Goal: Contribute content: Contribute content

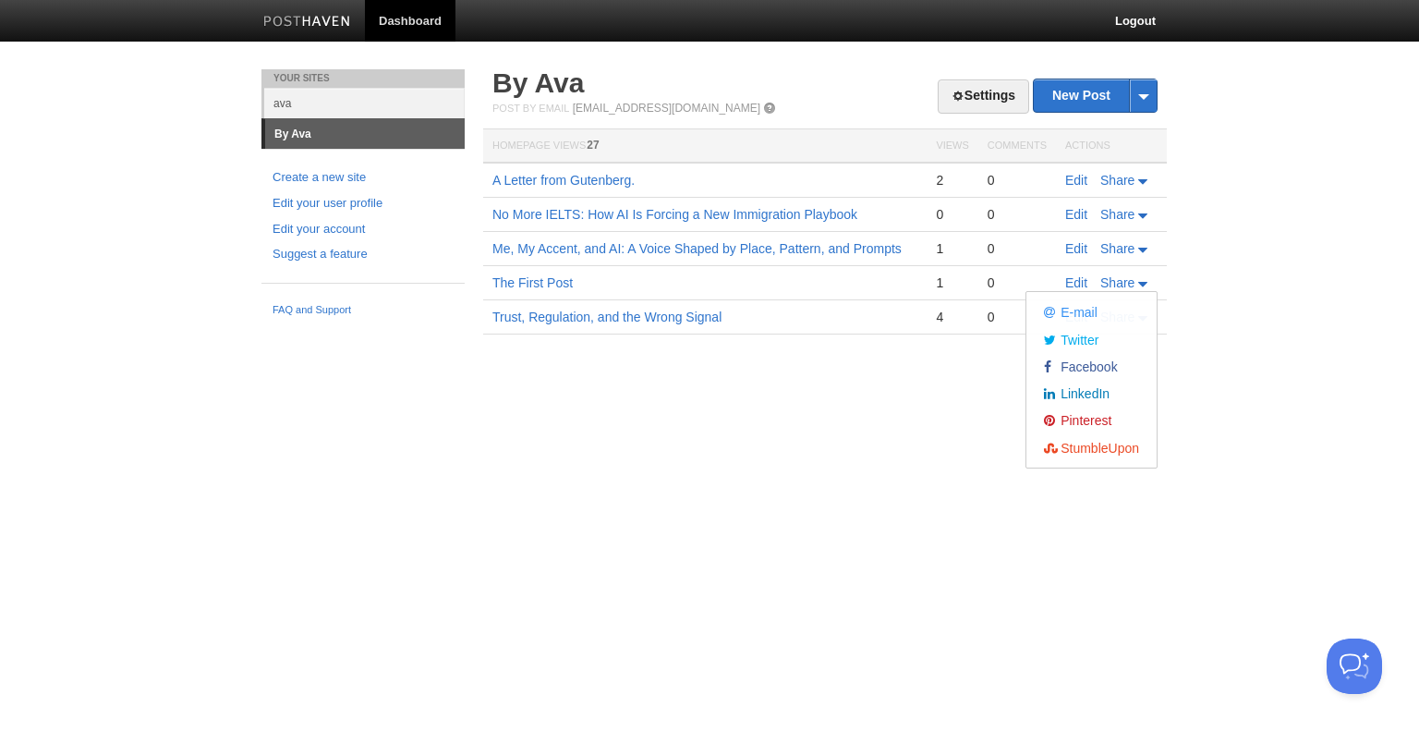
click at [1198, 307] on body "Dashboard Logout Post created × Post saved × Post created × Post created × Post…" at bounding box center [709, 194] width 1419 height 389
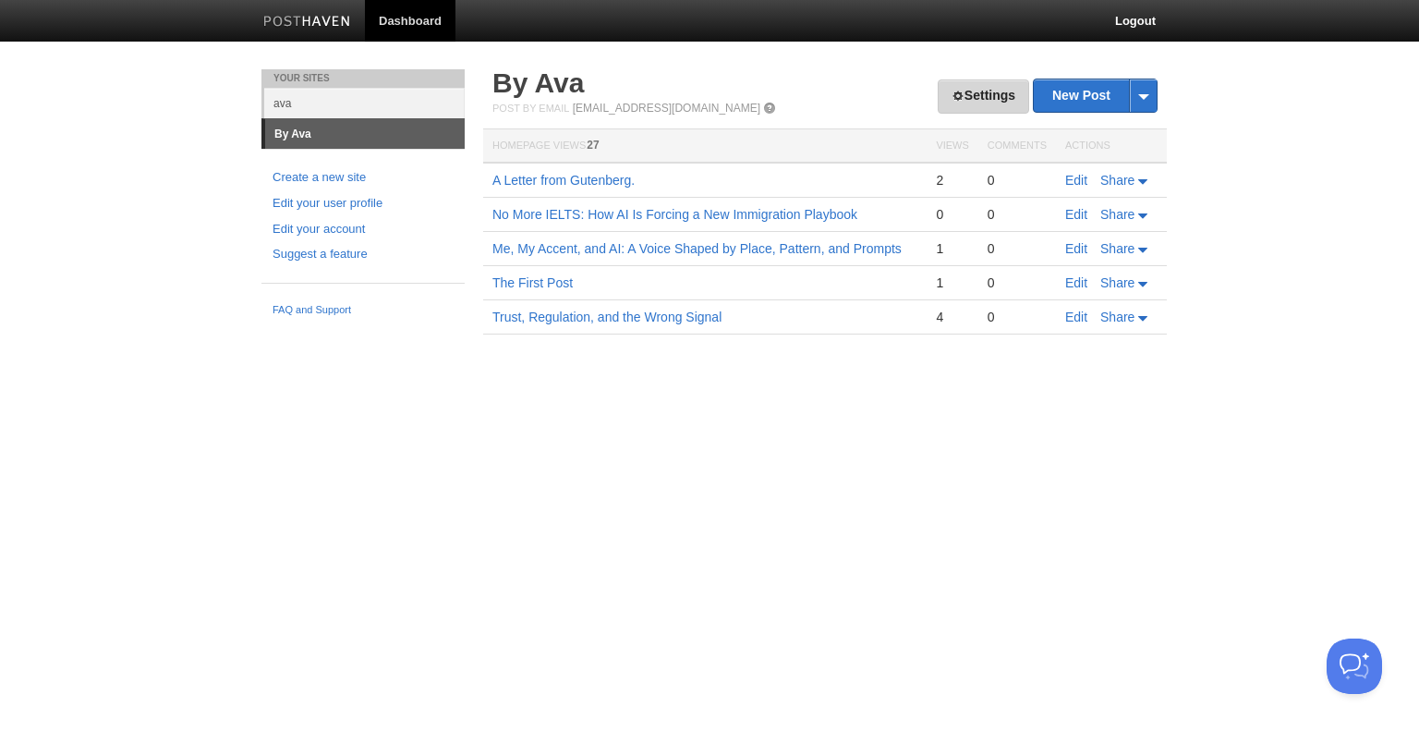
click at [978, 96] on link "Settings" at bounding box center [982, 96] width 91 height 34
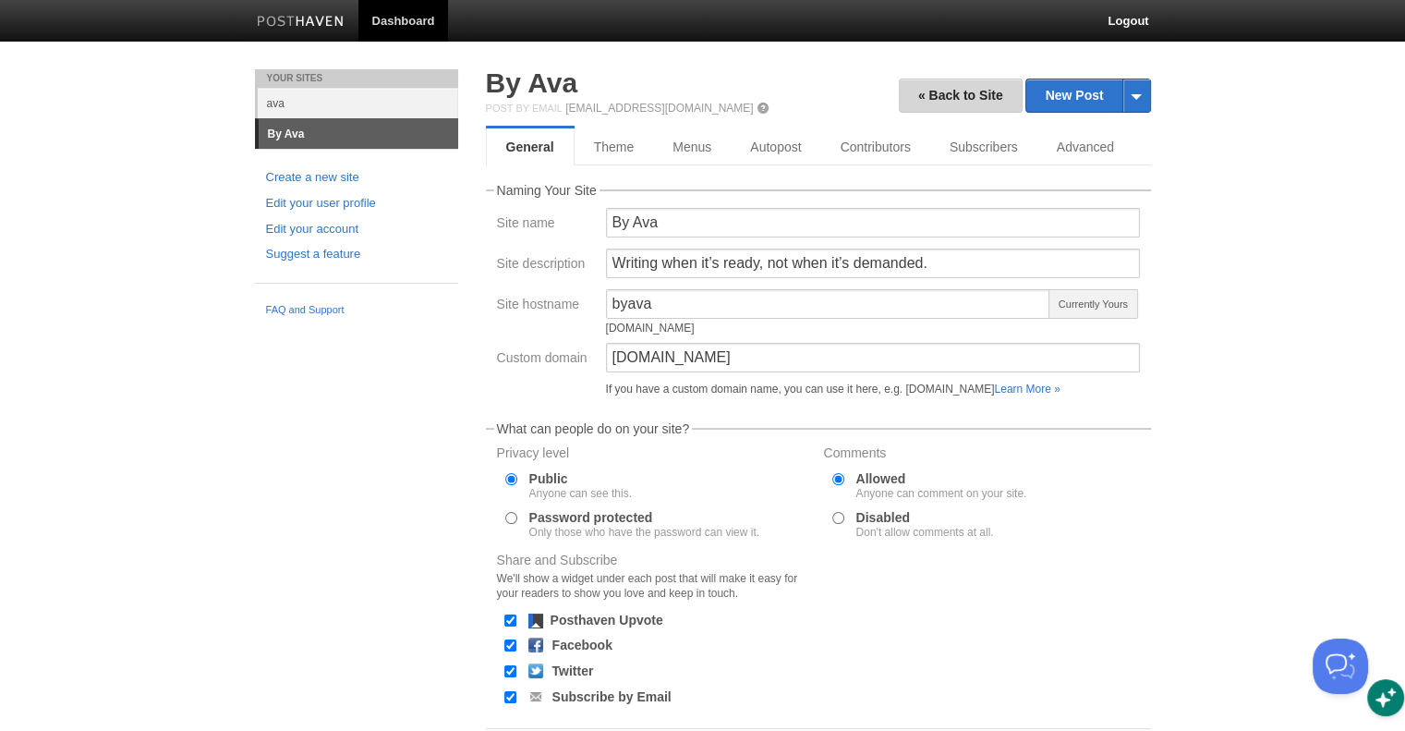
click at [978, 96] on link "« Back to Site" at bounding box center [961, 96] width 124 height 34
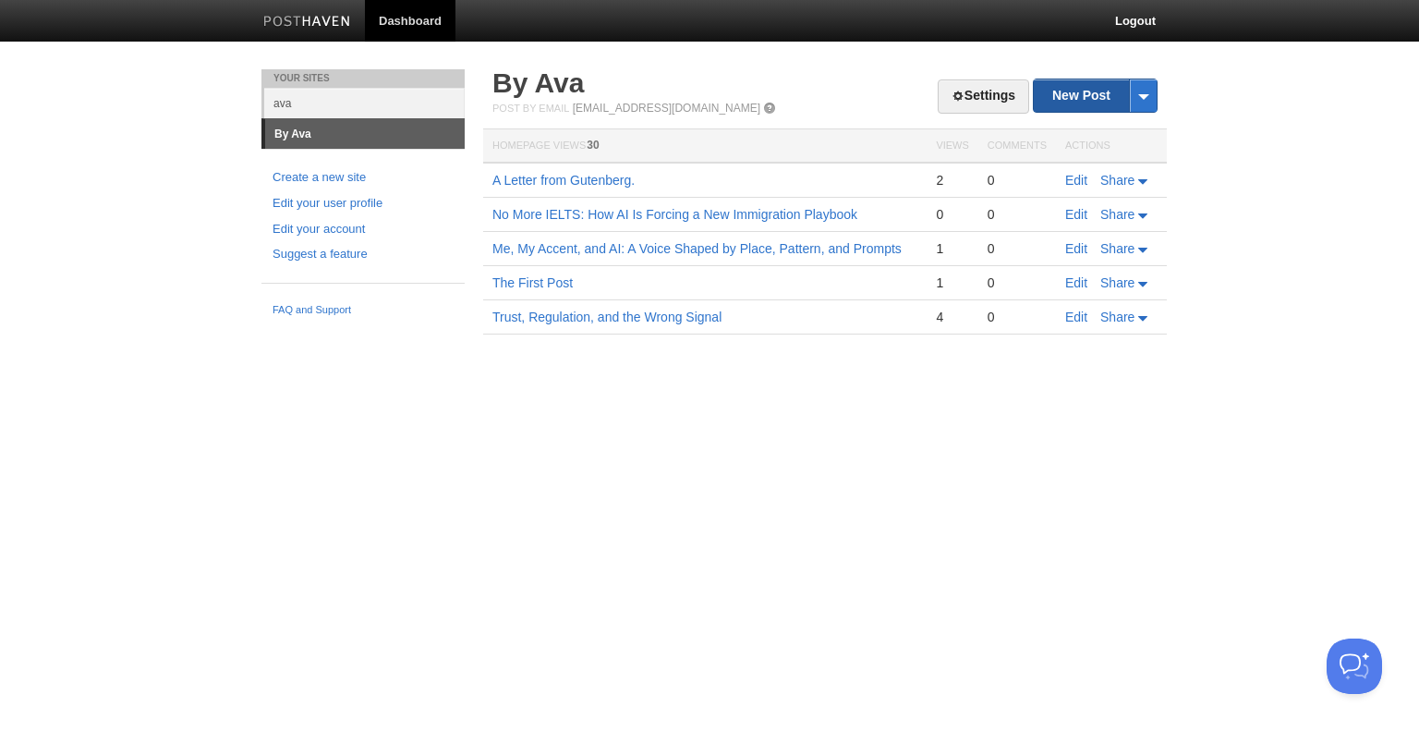
click at [1082, 92] on link "New Post" at bounding box center [1095, 95] width 123 height 32
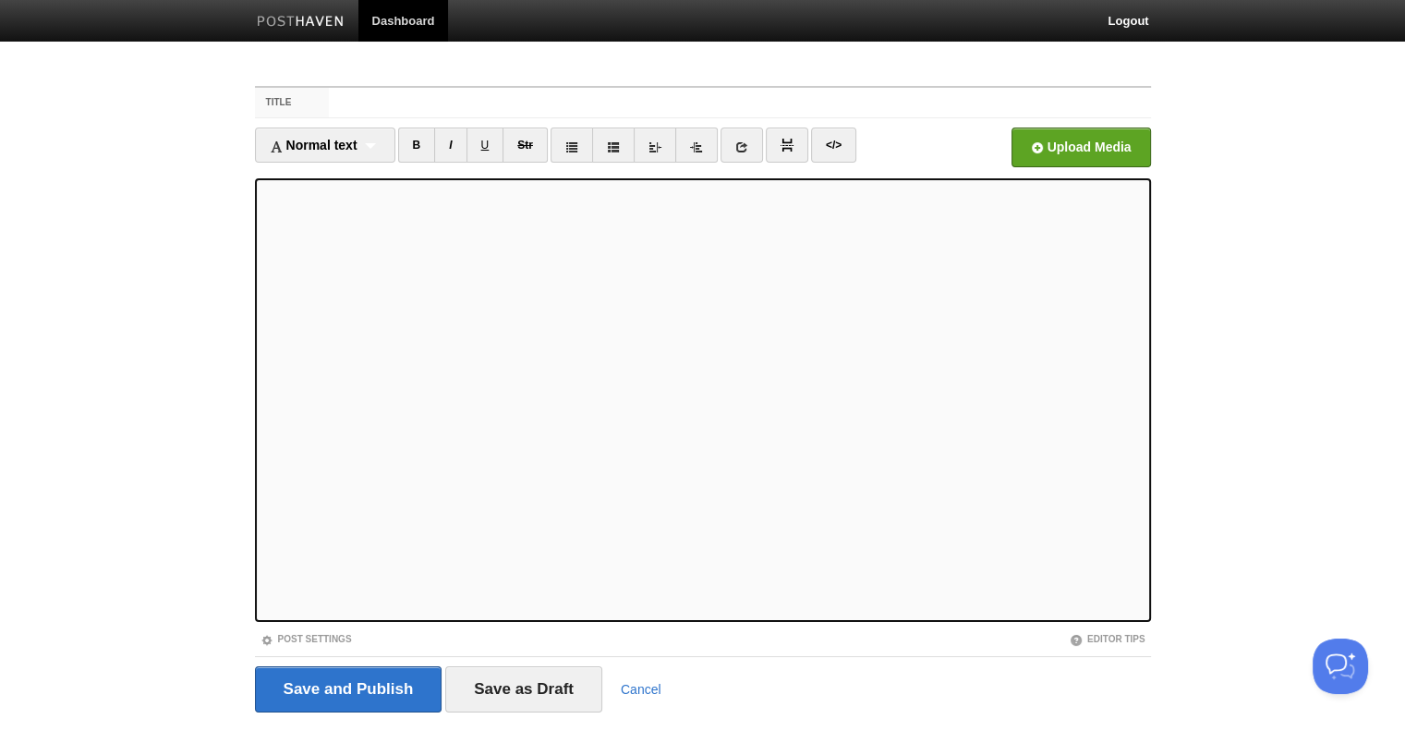
type input "The Last Slow Days"
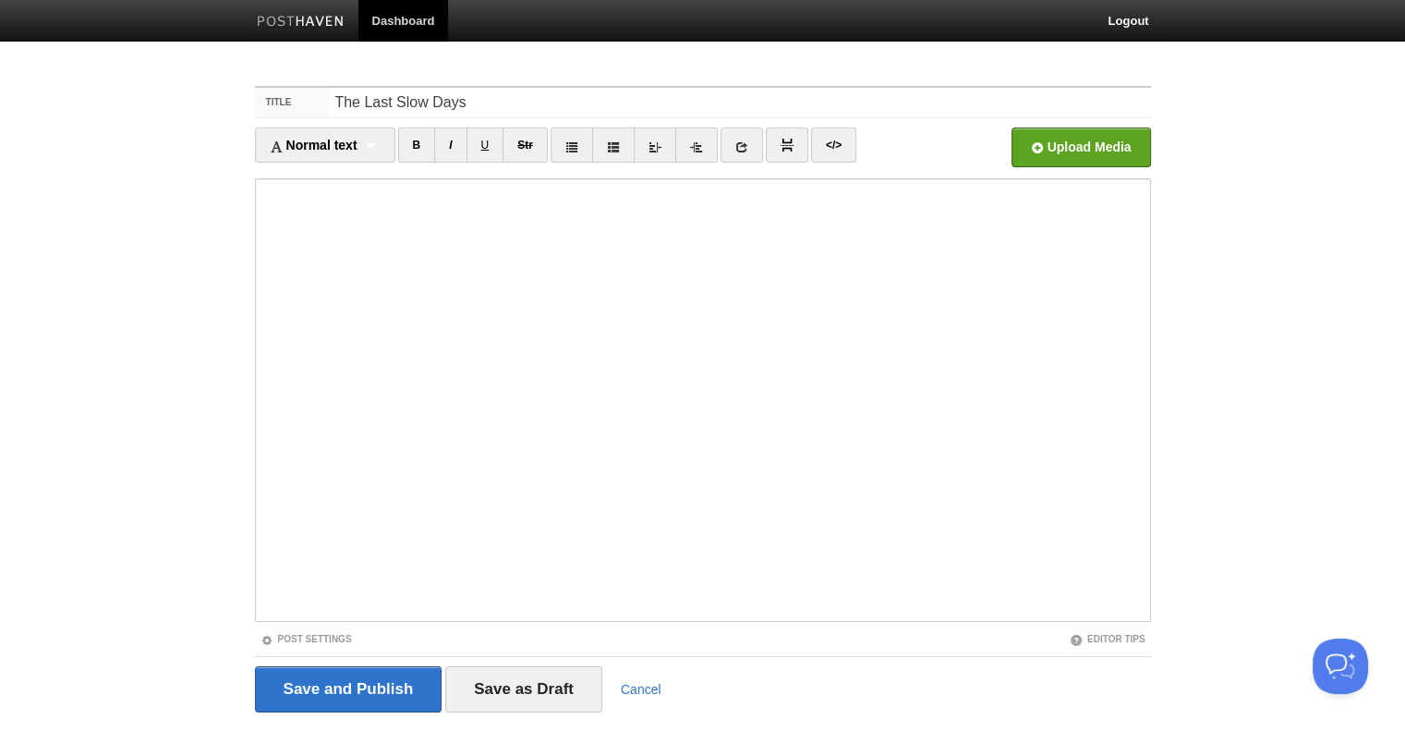
click at [260, 320] on iframe at bounding box center [703, 399] width 896 height 443
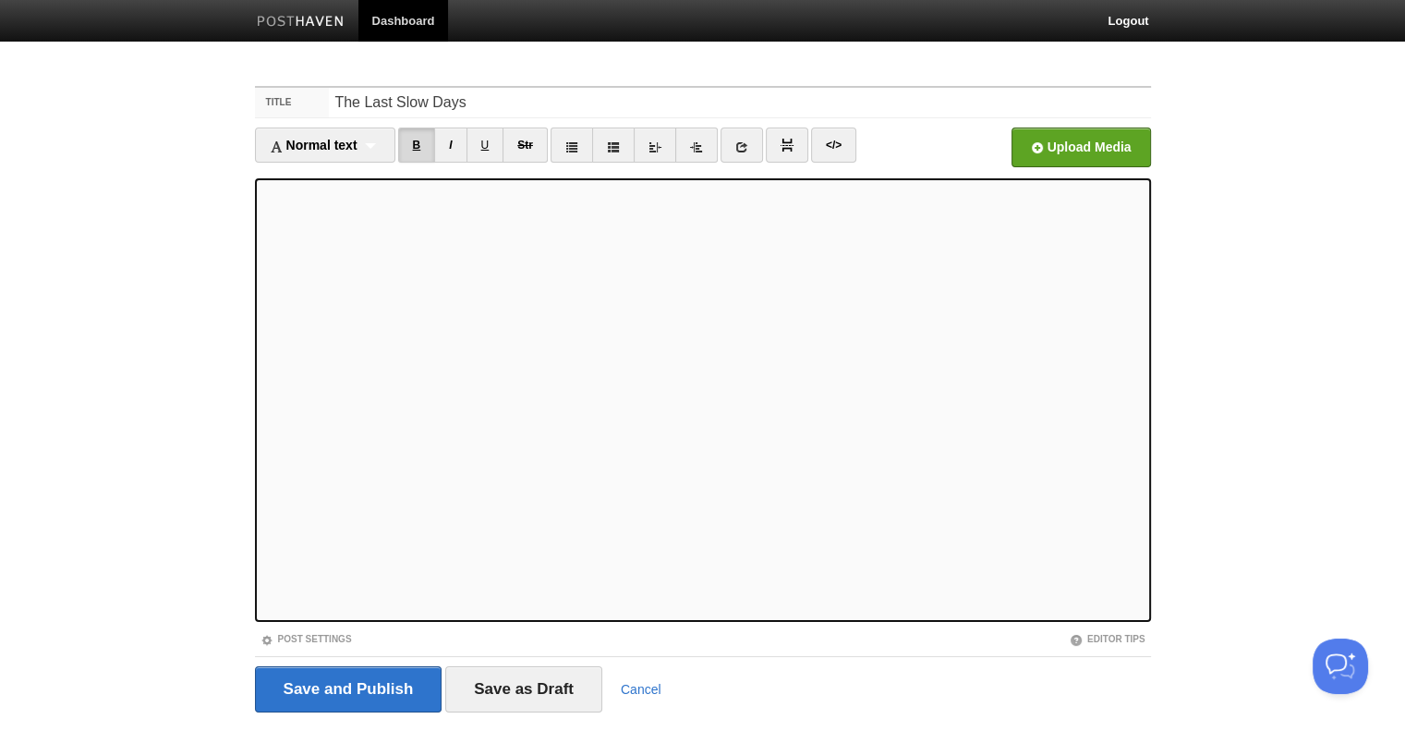
click at [419, 143] on link "B" at bounding box center [417, 144] width 38 height 35
click at [417, 148] on link "B" at bounding box center [417, 144] width 38 height 35
click at [422, 142] on link "B" at bounding box center [417, 144] width 38 height 35
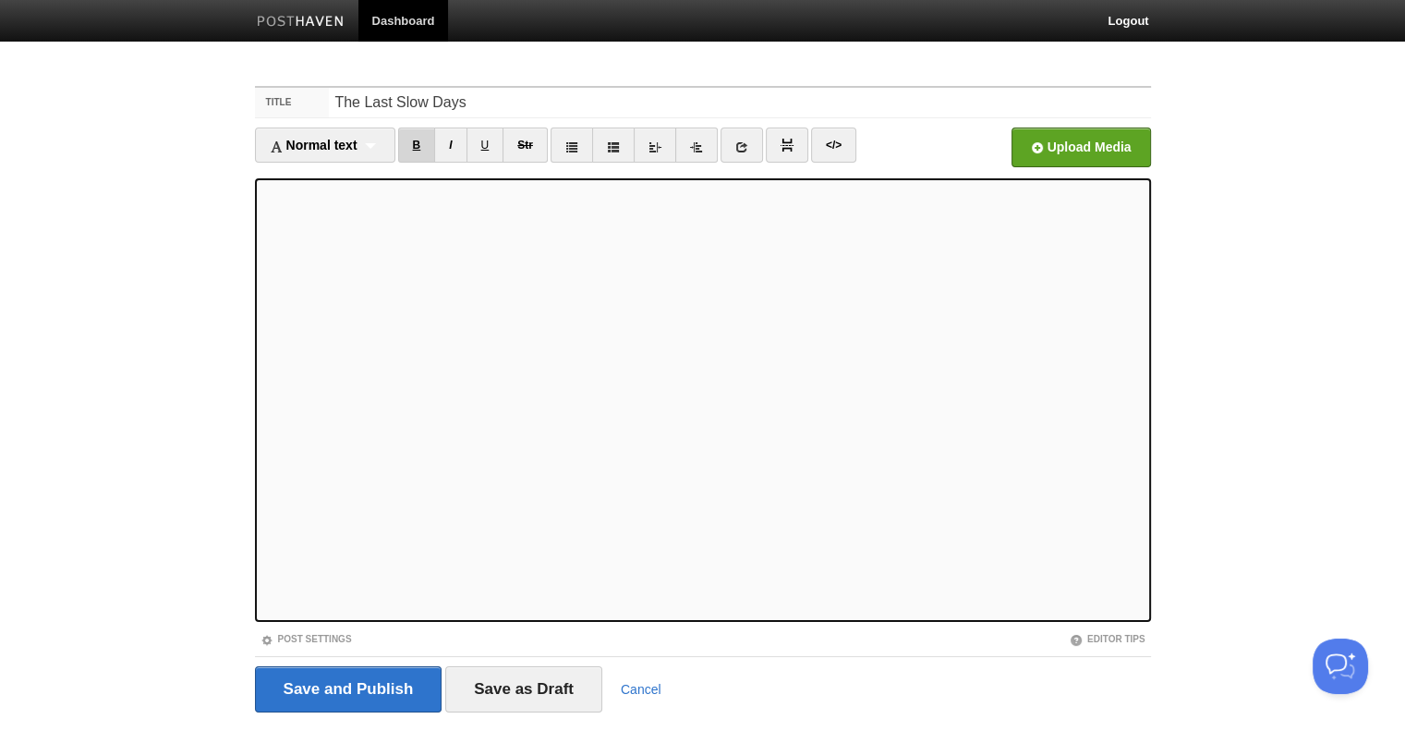
click at [421, 145] on link "B" at bounding box center [417, 144] width 38 height 35
click at [424, 146] on link "B" at bounding box center [417, 144] width 38 height 35
click at [416, 138] on link "B" at bounding box center [417, 144] width 38 height 35
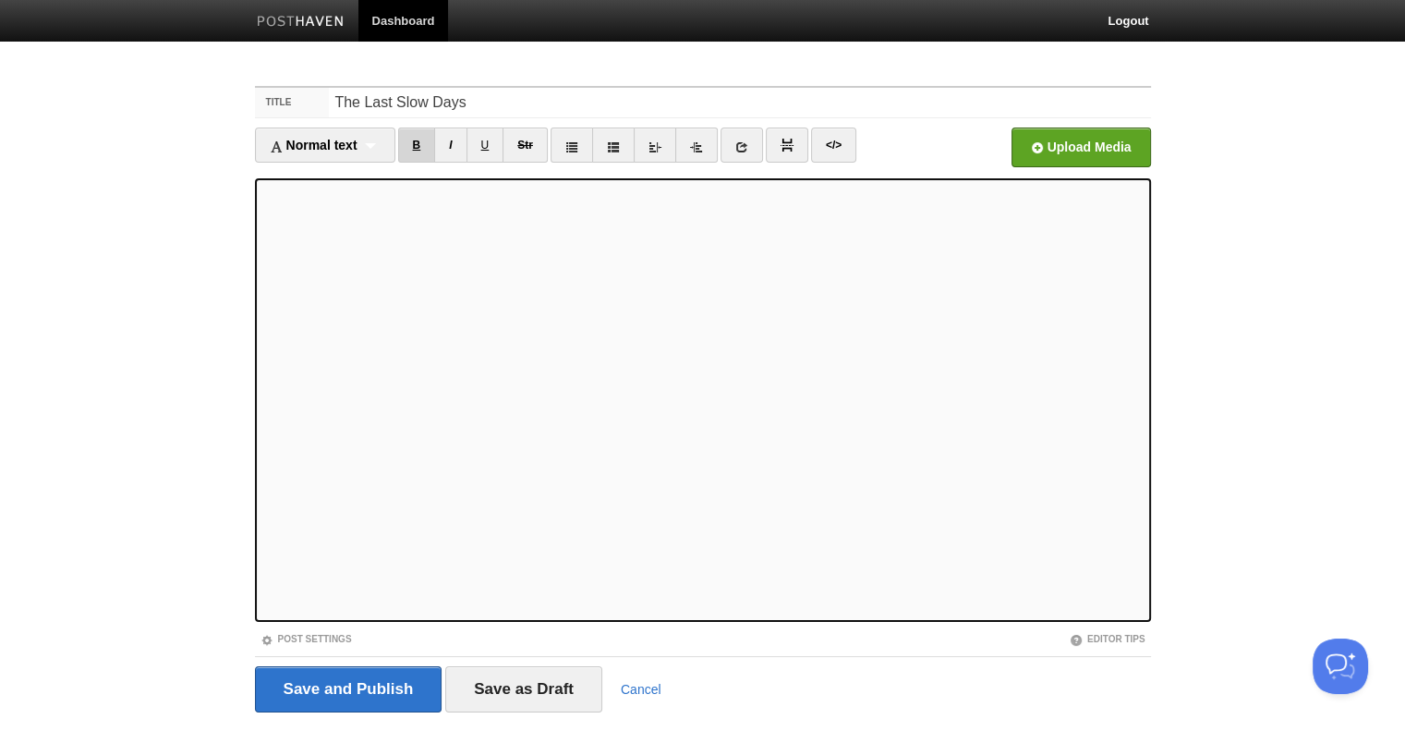
click at [416, 138] on link "B" at bounding box center [417, 144] width 38 height 35
click at [421, 143] on link "B" at bounding box center [417, 144] width 38 height 35
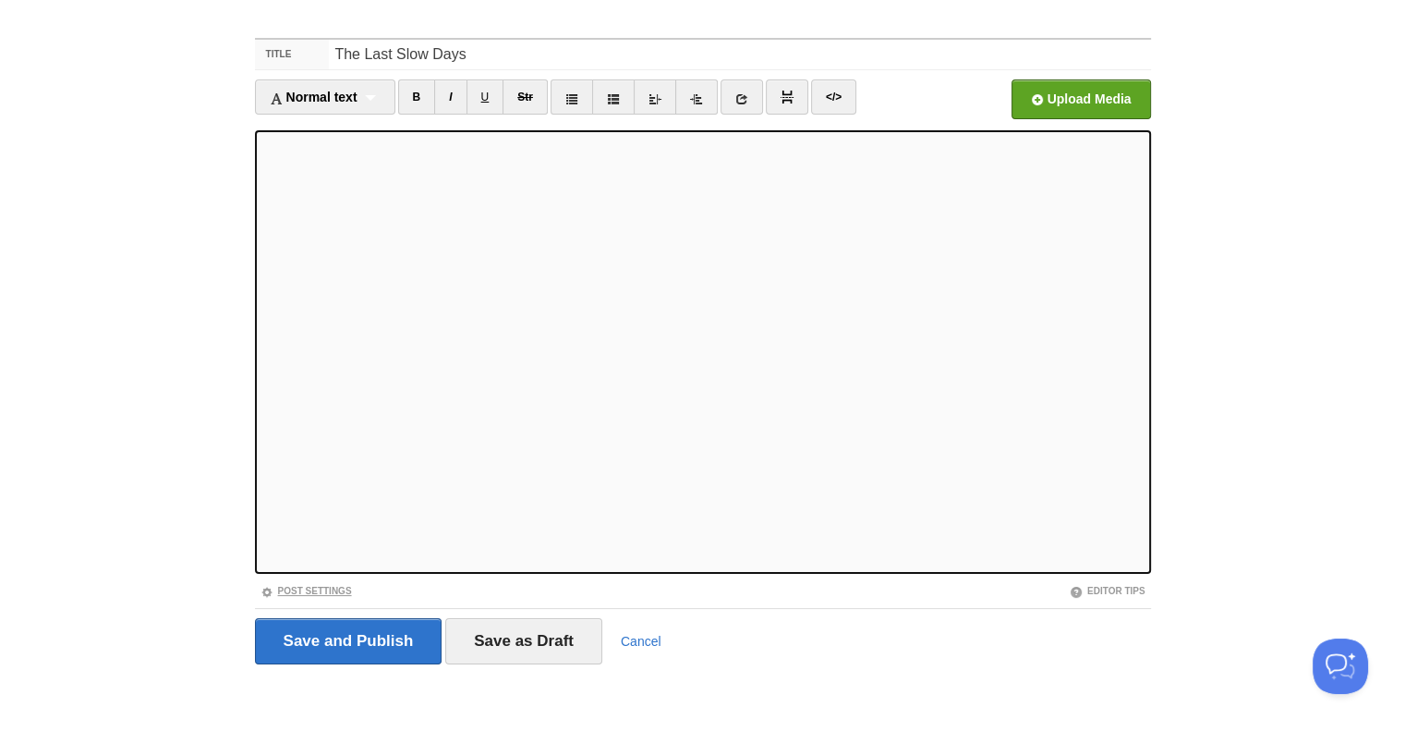
click at [318, 587] on link "Post Settings" at bounding box center [305, 591] width 91 height 10
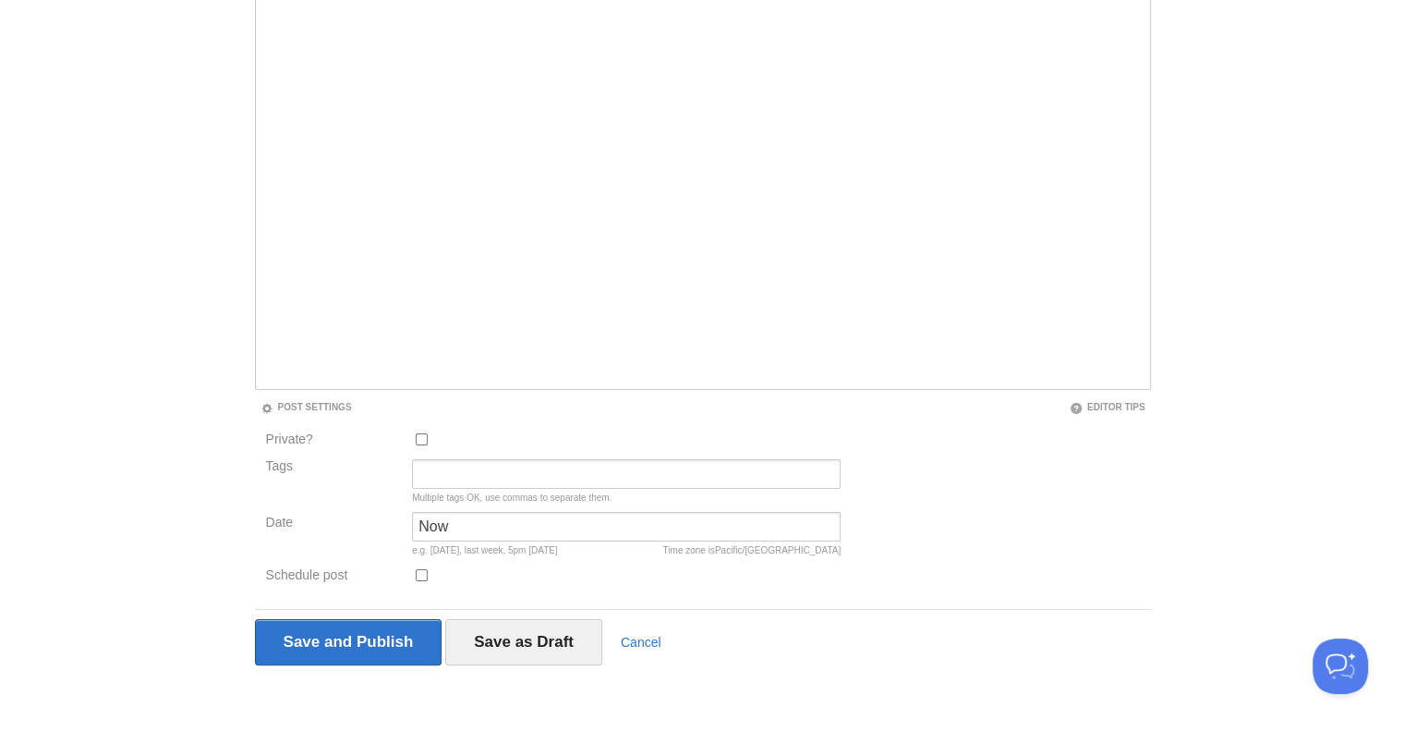
scroll to position [233, 0]
click at [473, 525] on input "Now" at bounding box center [626, 526] width 429 height 30
type input "N"
type input "2"
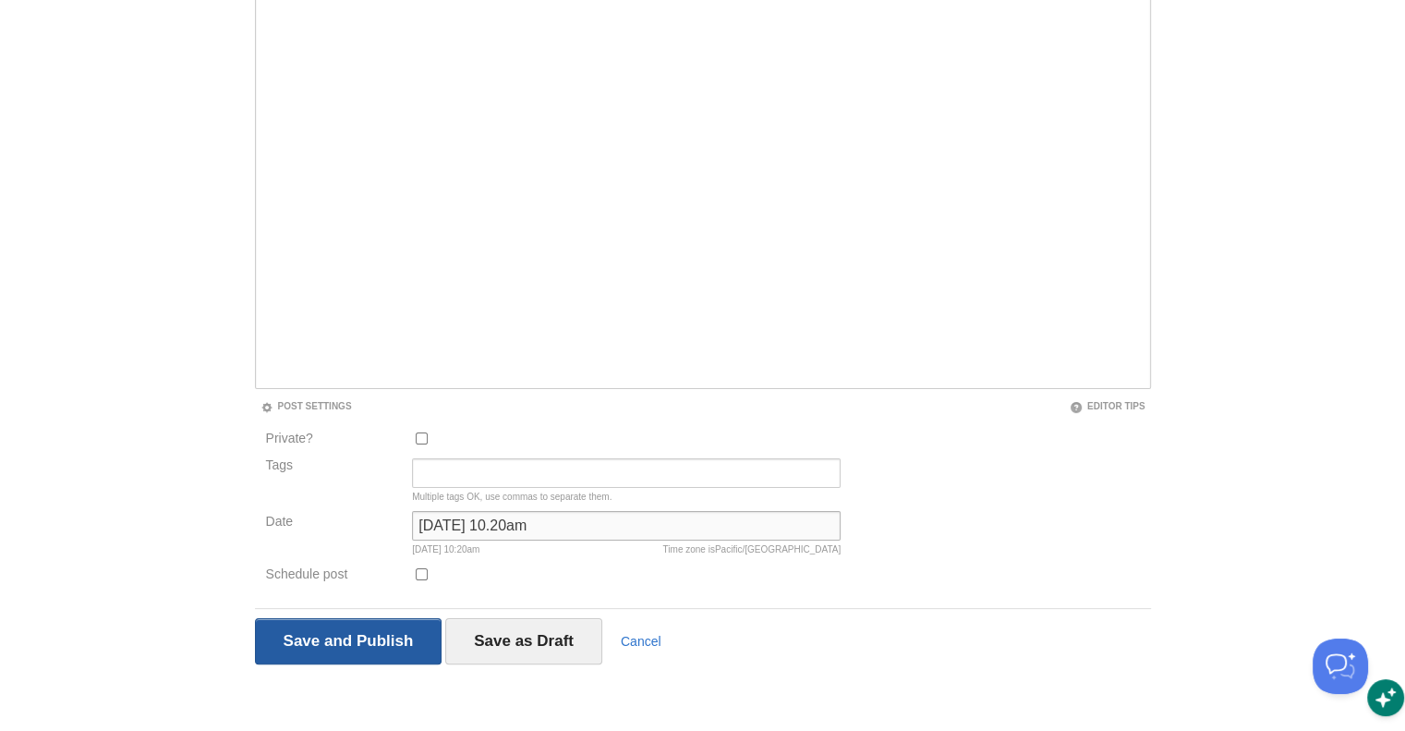
type input "[DATE] 10.20am"
click at [361, 635] on input "Save and Publish" at bounding box center [348, 641] width 187 height 46
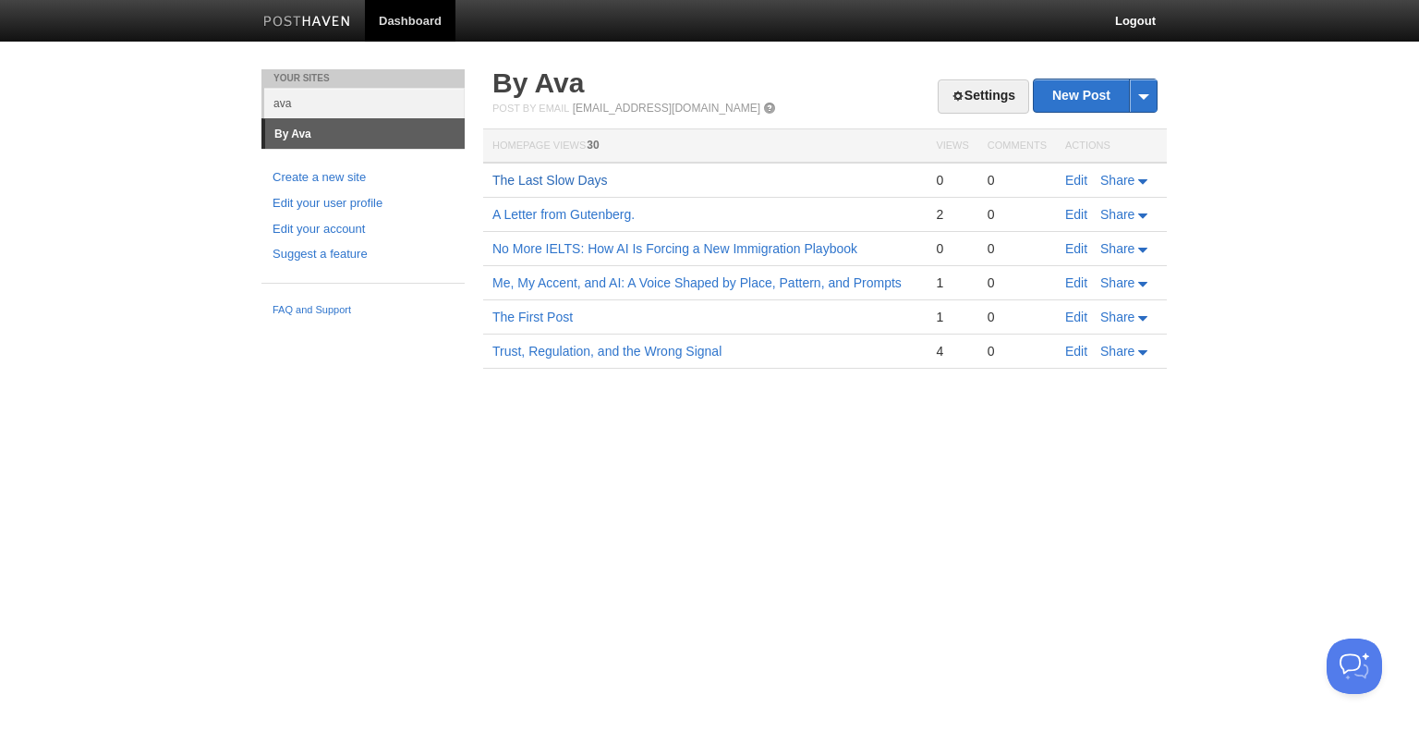
click at [573, 182] on link "The Last Slow Days" at bounding box center [549, 180] width 115 height 15
